Goal: Task Accomplishment & Management: Manage account settings

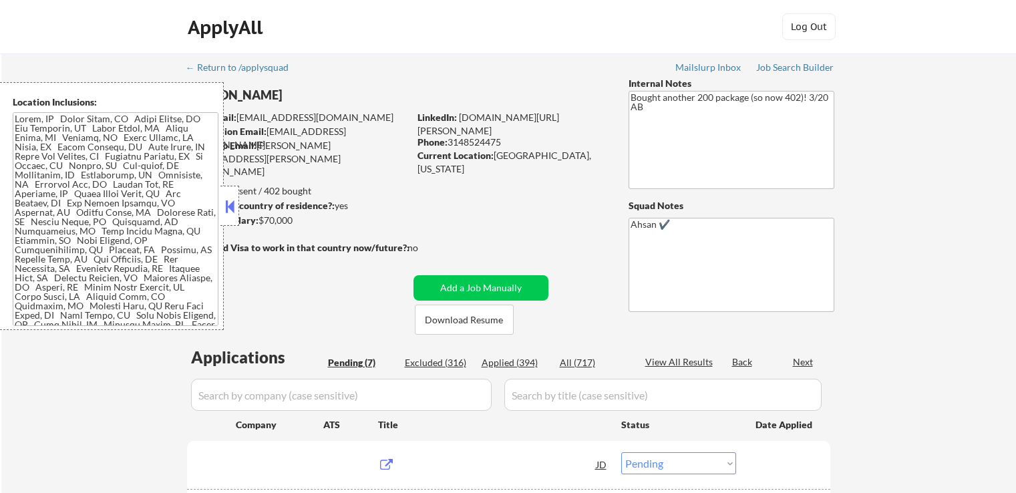
select select ""pending""
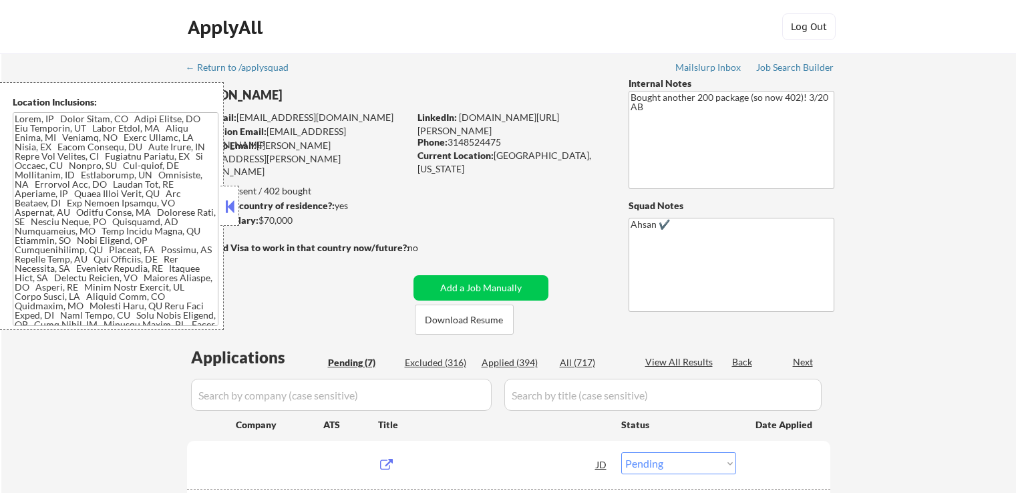
select select ""pending""
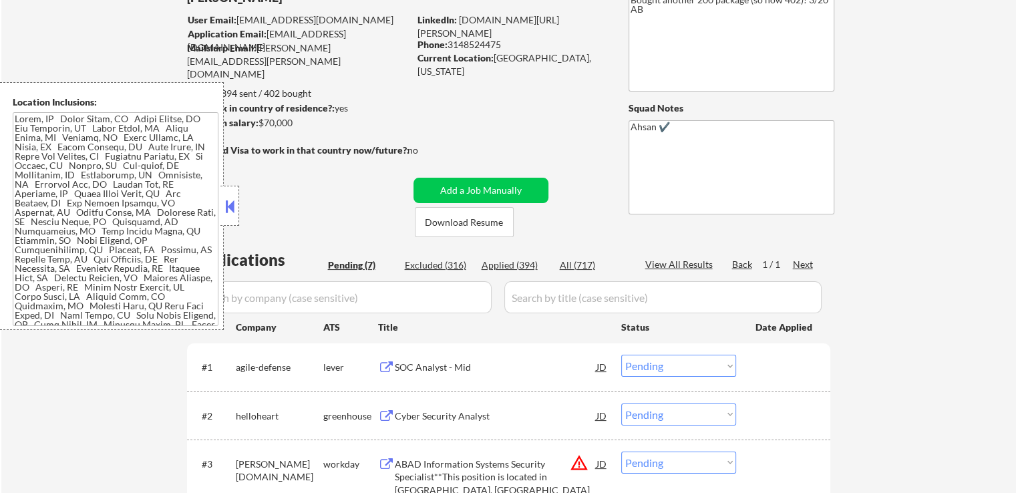
scroll to position [200, 0]
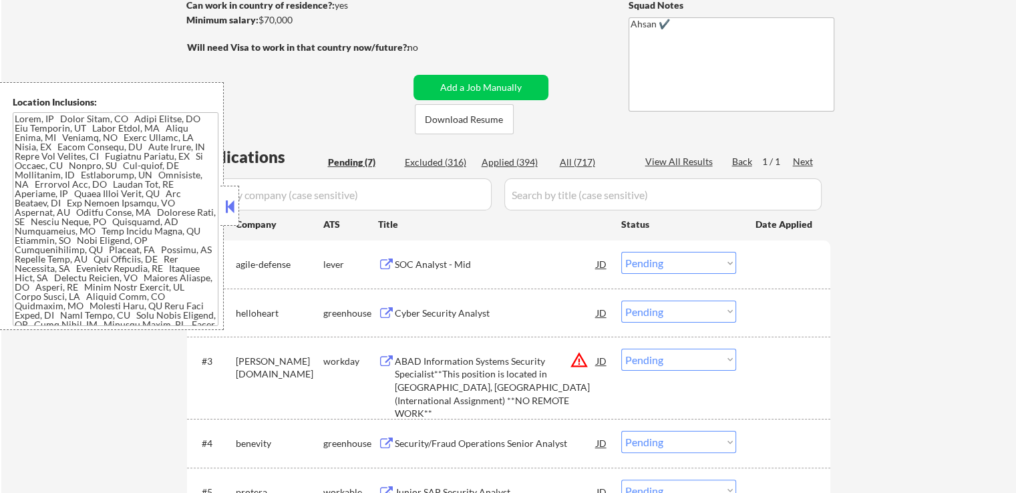
click at [404, 265] on div "SOC Analyst - Mid" at bounding box center [496, 264] width 202 height 13
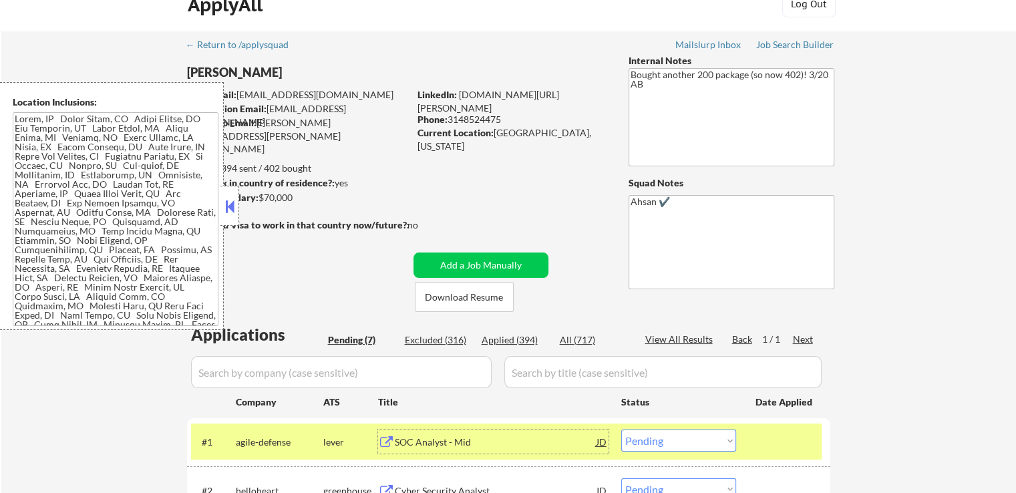
scroll to position [0, 0]
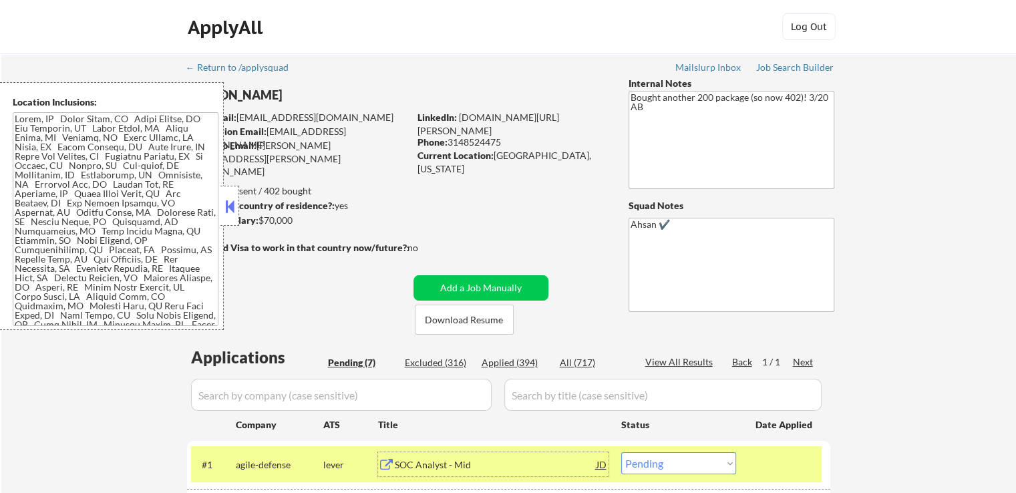
click at [219, 206] on div "Location Inclusions:" at bounding box center [112, 206] width 224 height 248
click at [233, 205] on button at bounding box center [230, 206] width 15 height 20
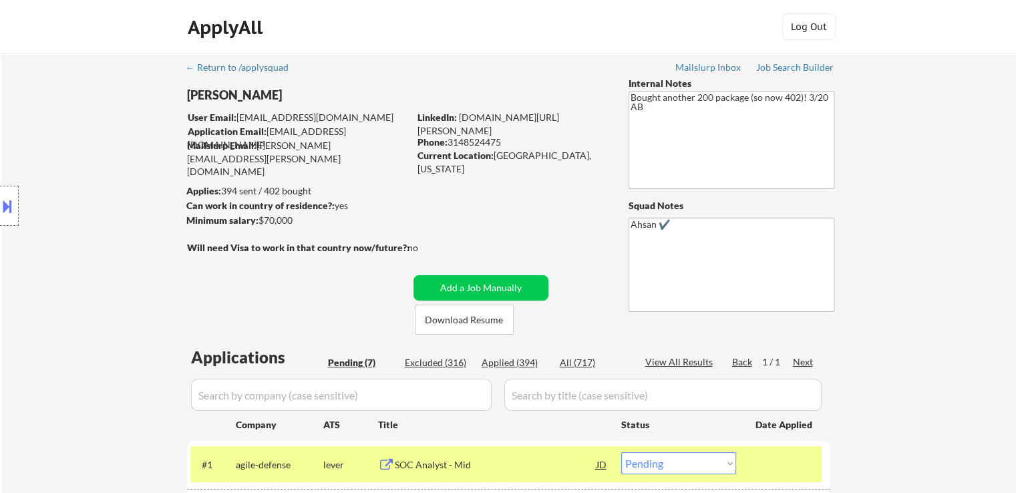
scroll to position [134, 0]
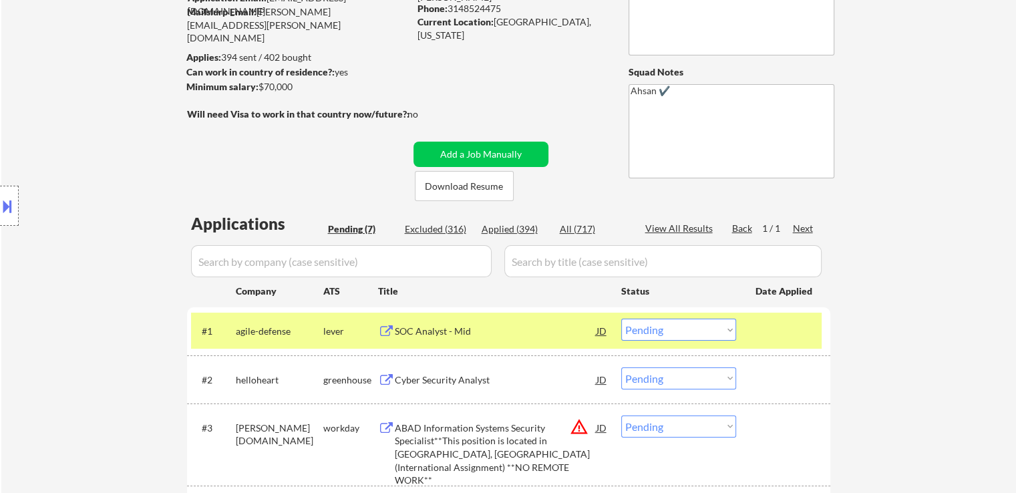
click at [482, 322] on div "SOC Analyst - Mid" at bounding box center [496, 331] width 202 height 24
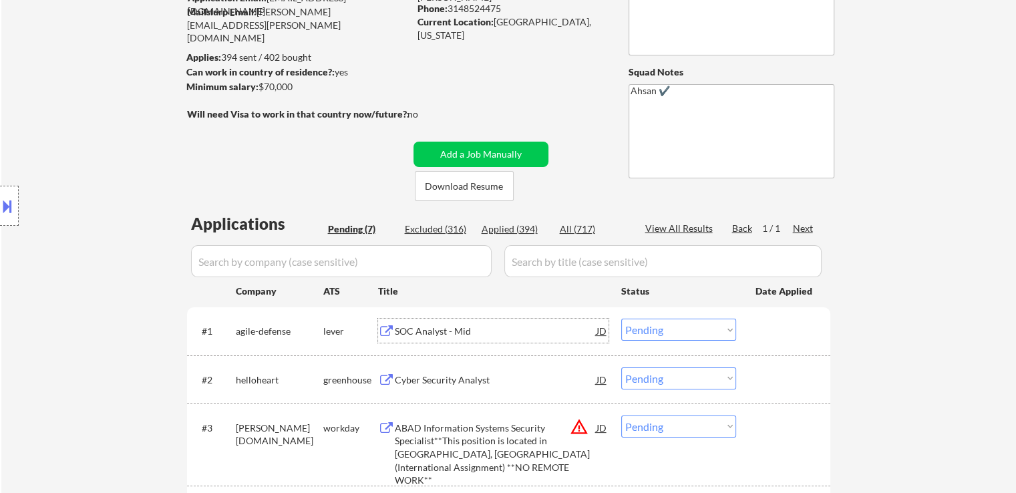
scroll to position [267, 0]
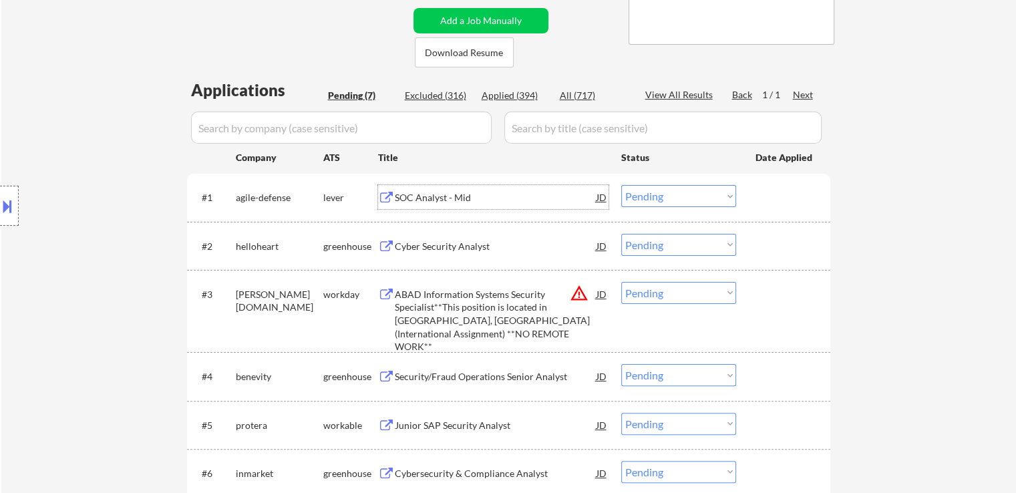
drag, startPoint x: 643, startPoint y: 186, endPoint x: 646, endPoint y: 194, distance: 7.8
click at [643, 186] on select "Choose an option... Pending Applied Excluded (Questions) Excluded (Expired) Exc…" at bounding box center [678, 196] width 115 height 22
click at [621, 185] on select "Choose an option... Pending Applied Excluded (Questions) Excluded (Expired) Exc…" at bounding box center [678, 196] width 115 height 22
select select ""pending""
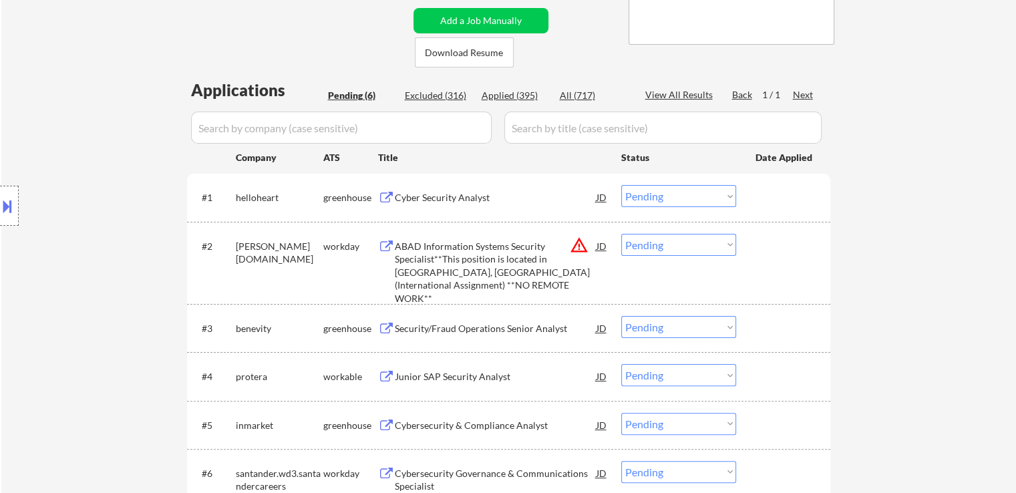
click at [459, 199] on div "Cyber Security Analyst" at bounding box center [496, 197] width 202 height 13
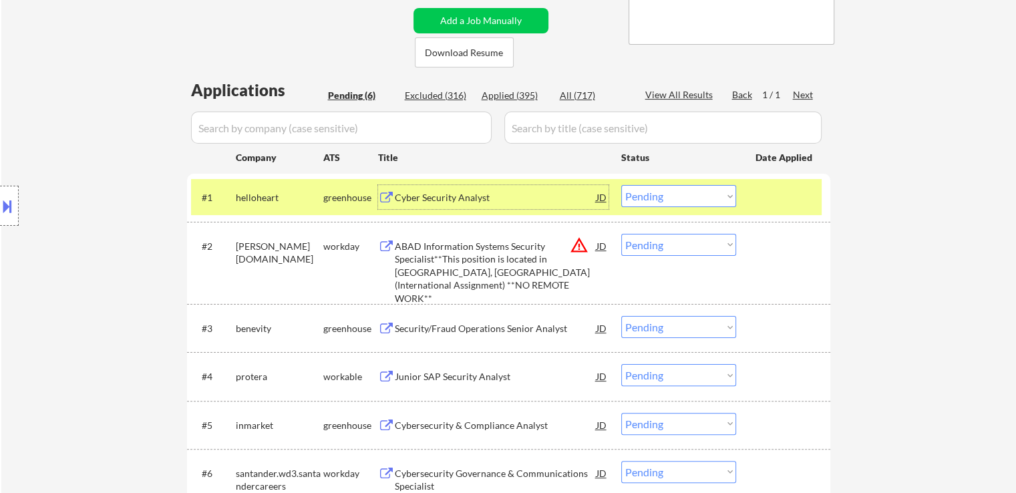
click at [682, 244] on select "Choose an option... Pending Applied Excluded (Questions) Excluded (Expired) Exc…" at bounding box center [678, 245] width 115 height 22
click at [621, 234] on select "Choose an option... Pending Applied Excluded (Questions) Excluded (Expired) Exc…" at bounding box center [678, 245] width 115 height 22
select select ""pending""
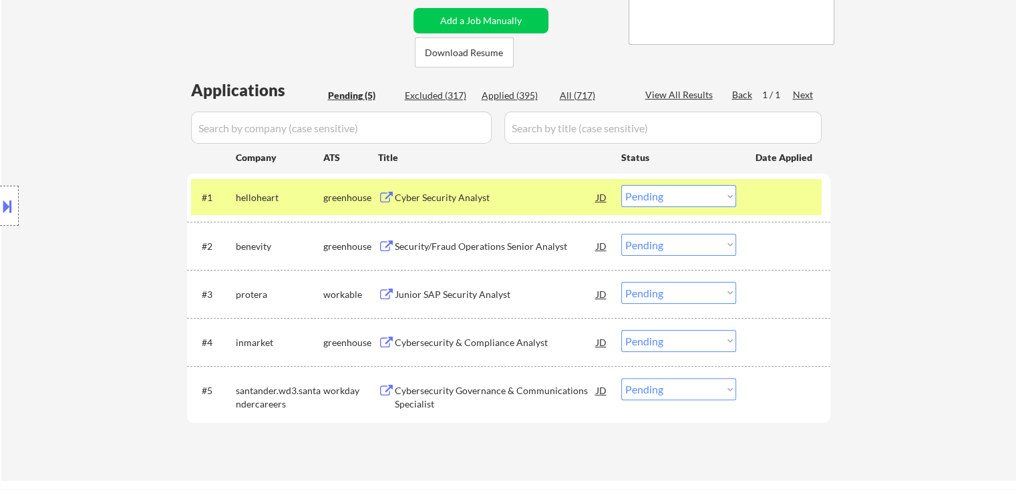
click at [690, 193] on select "Choose an option... Pending Applied Excluded (Questions) Excluded (Expired) Exc…" at bounding box center [678, 196] width 115 height 22
click at [621, 185] on select "Choose an option... Pending Applied Excluded (Questions) Excluded (Expired) Exc…" at bounding box center [678, 196] width 115 height 22
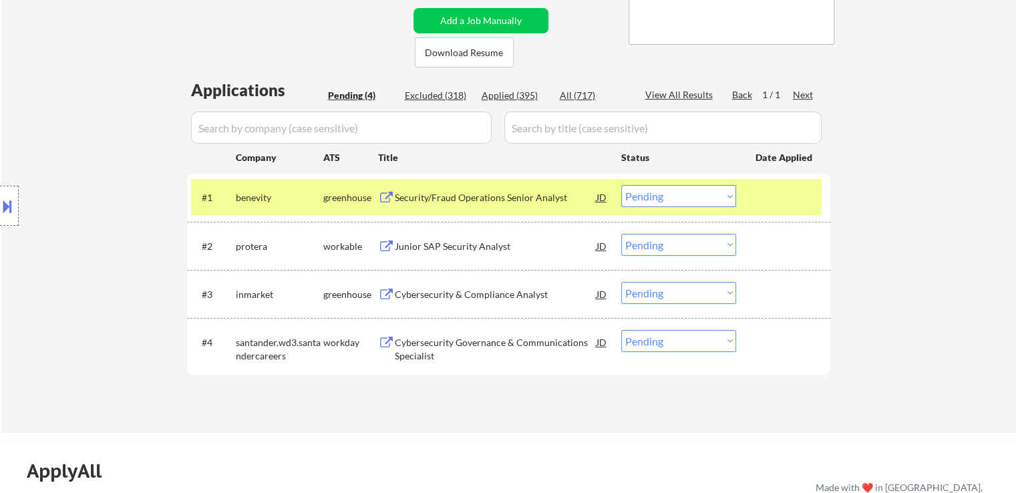
click at [454, 205] on div "Security/Fraud Operations Senior Analyst" at bounding box center [496, 197] width 202 height 24
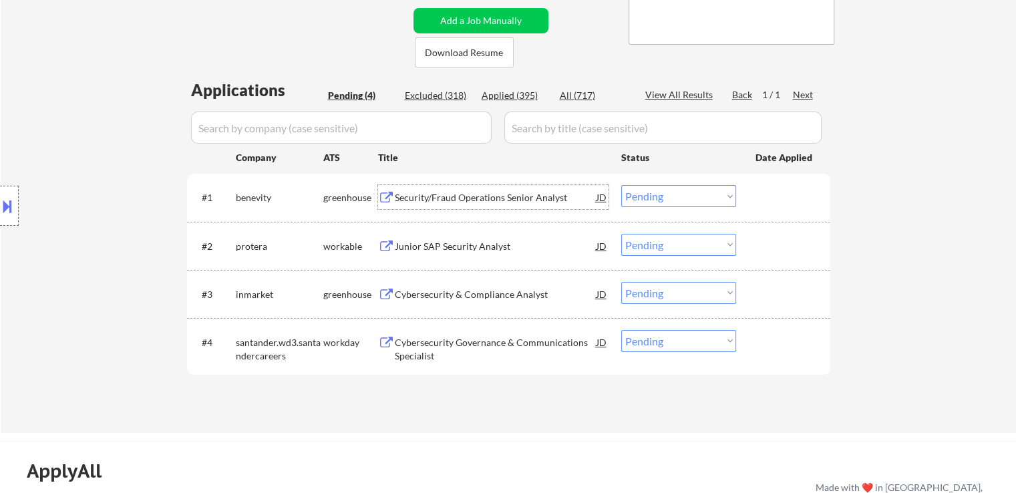
click at [422, 234] on div "Junior SAP Security Analyst" at bounding box center [496, 246] width 202 height 24
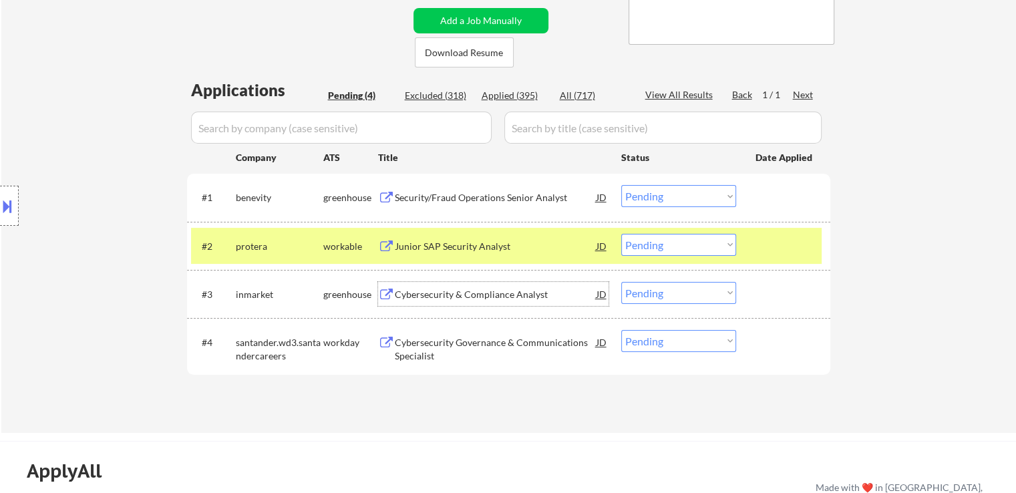
click at [411, 292] on div "Cybersecurity & Compliance Analyst" at bounding box center [496, 294] width 202 height 13
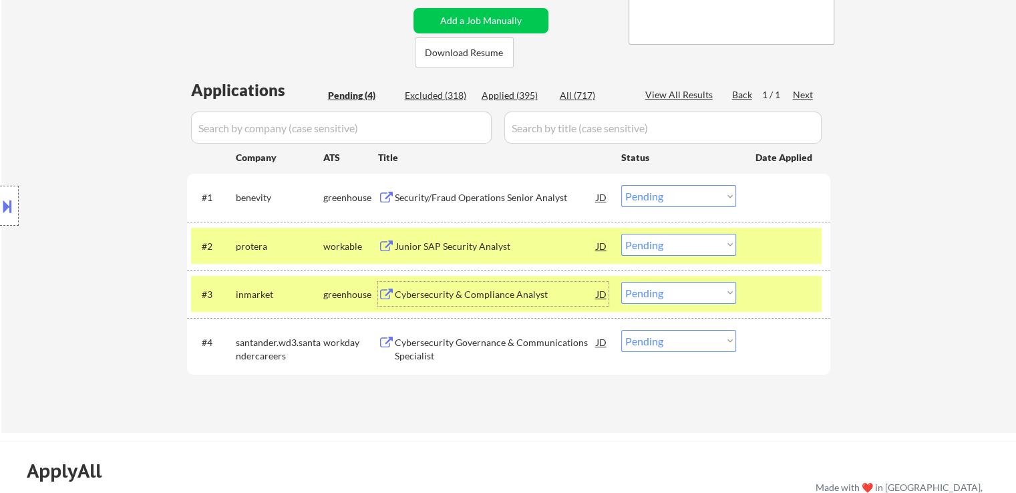
click at [680, 196] on select "Choose an option... Pending Applied Excluded (Questions) Excluded (Expired) Exc…" at bounding box center [678, 196] width 115 height 22
click at [621, 185] on select "Choose an option... Pending Applied Excluded (Questions) Excluded (Expired) Exc…" at bounding box center [678, 196] width 115 height 22
select select ""pending""
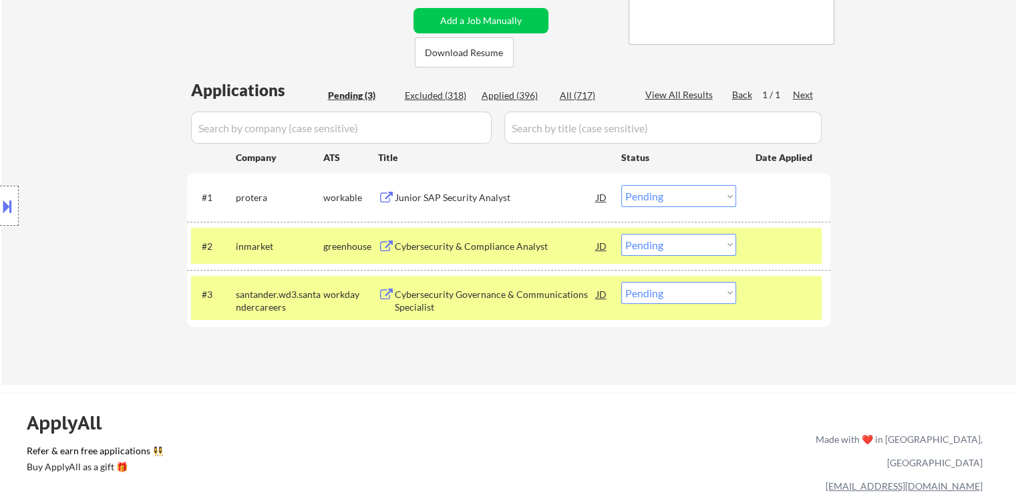
click at [425, 249] on div "Cybersecurity & Compliance Analyst" at bounding box center [496, 246] width 202 height 13
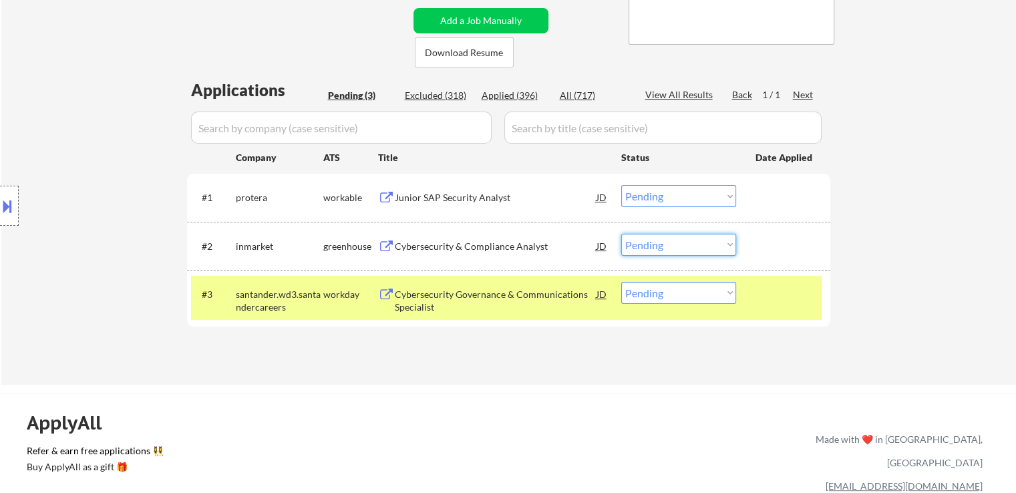
drag, startPoint x: 623, startPoint y: 242, endPoint x: 642, endPoint y: 253, distance: 22.5
click at [629, 245] on select "Choose an option... Pending Applied Excluded (Questions) Excluded (Expired) Exc…" at bounding box center [678, 245] width 115 height 22
select select ""applied""
click at [621, 234] on select "Choose an option... Pending Applied Excluded (Questions) Excluded (Expired) Exc…" at bounding box center [678, 245] width 115 height 22
drag, startPoint x: 666, startPoint y: 190, endPoint x: 668, endPoint y: 202, distance: 12.2
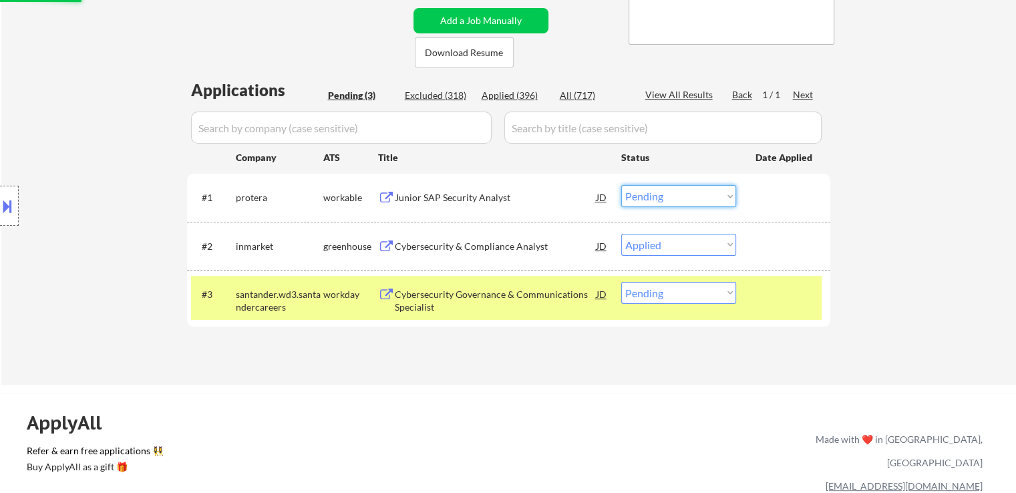
click at [666, 190] on select "Choose an option... Pending Applied Excluded (Questions) Excluded (Expired) Exc…" at bounding box center [678, 196] width 115 height 22
select select ""applied""
click at [621, 185] on select "Choose an option... Pending Applied Excluded (Questions) Excluded (Expired) Exc…" at bounding box center [678, 196] width 115 height 22
select select ""pending""
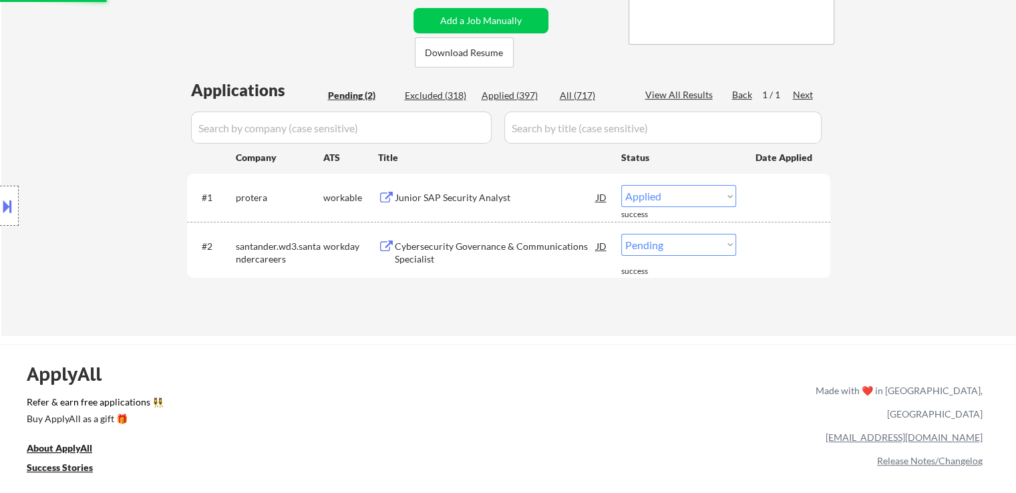
select select ""pending""
